Goal: Information Seeking & Learning: Learn about a topic

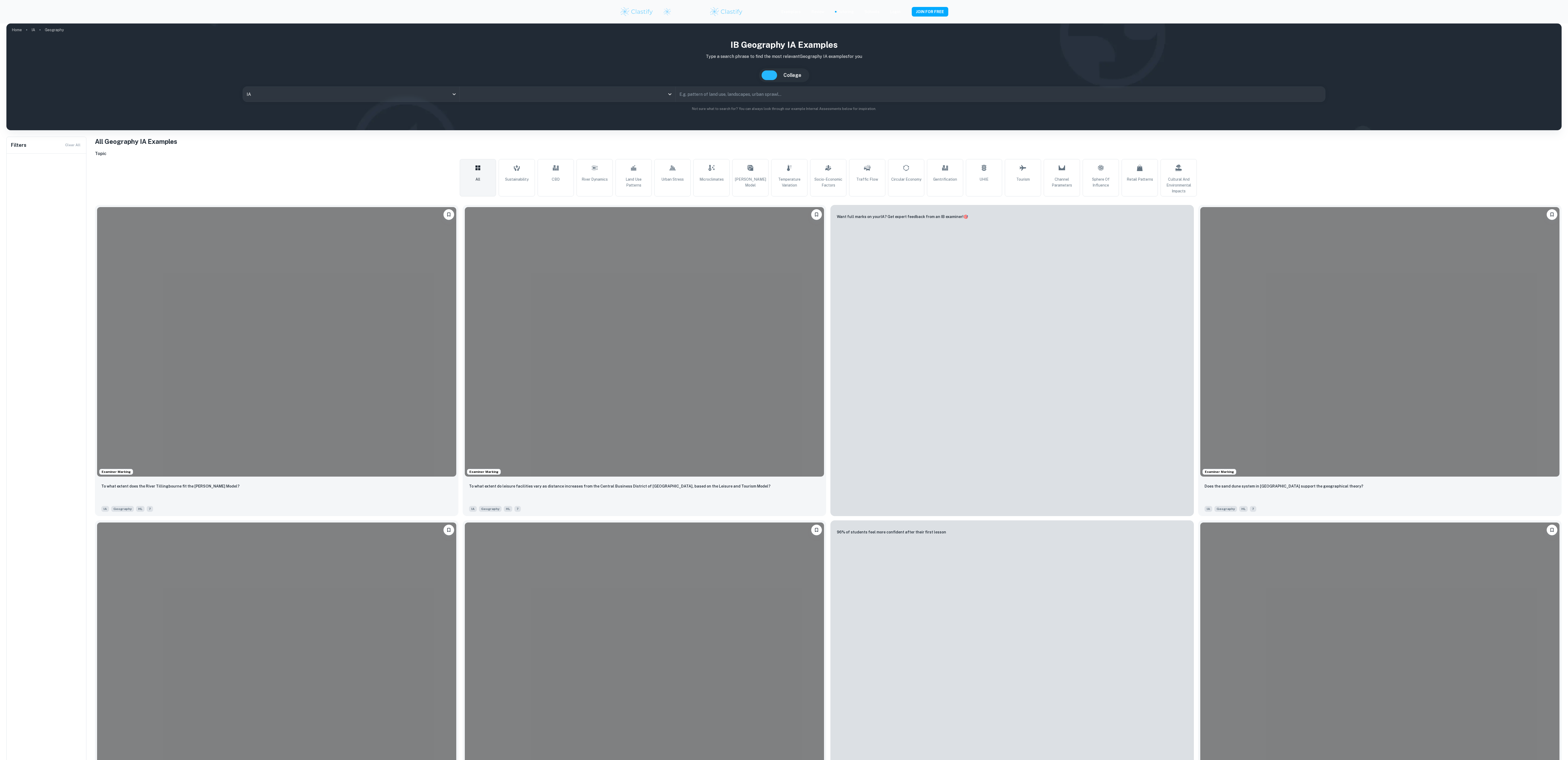
type input "Geography"
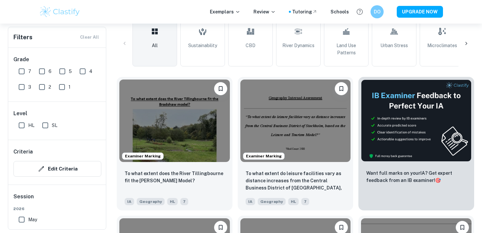
scroll to position [177, 0]
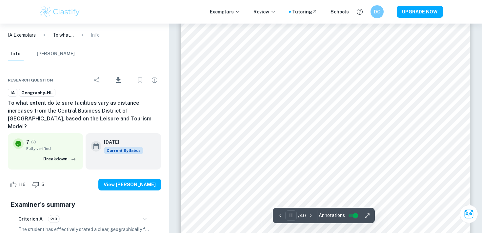
scroll to position [4385, 0]
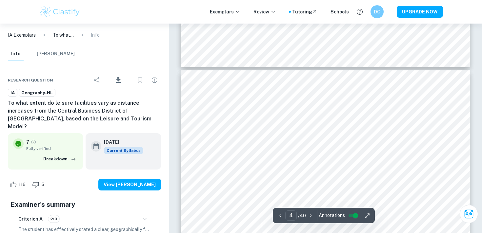
type input "3"
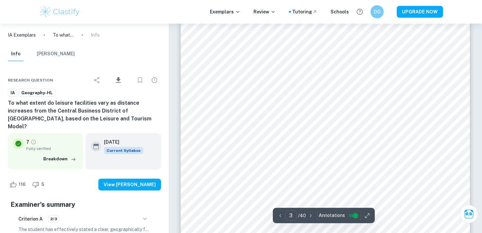
scroll to position [1124, 0]
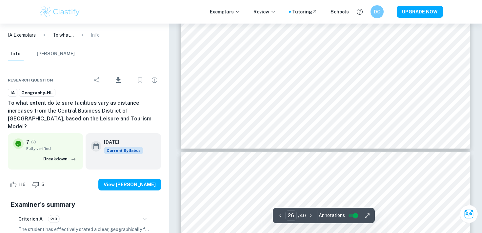
type input "25"
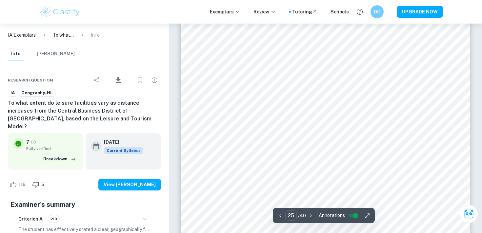
scroll to position [10099, 0]
